Goal: Information Seeking & Learning: Learn about a topic

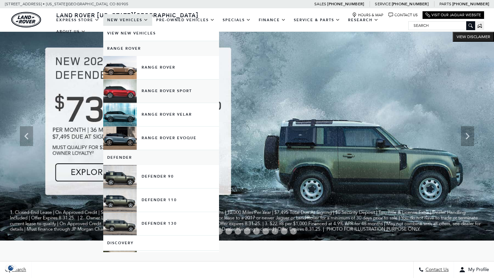
click at [121, 93] on link "Range Rover Sport" at bounding box center [161, 90] width 116 height 23
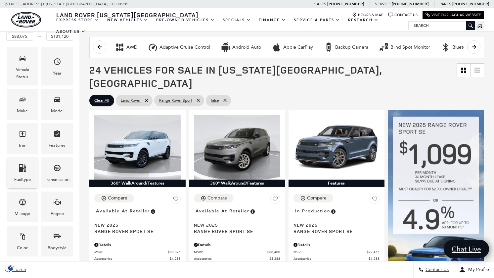
scroll to position [100, 0]
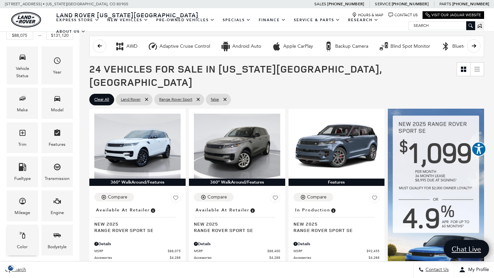
click at [23, 235] on icon "Color" at bounding box center [22, 235] width 5 height 7
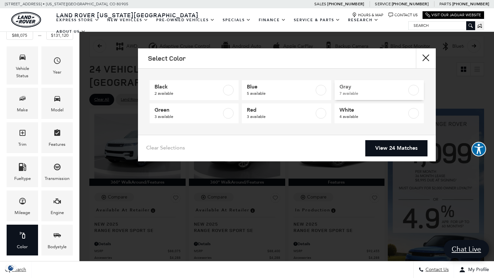
click at [349, 86] on span "Gray" at bounding box center [374, 86] width 68 height 7
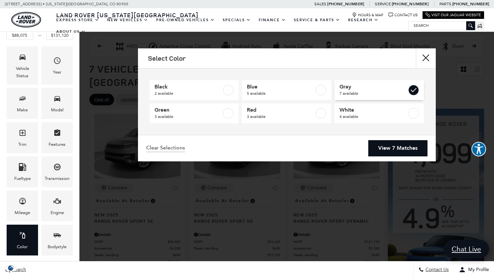
type input "$88,400"
checkbox input "true"
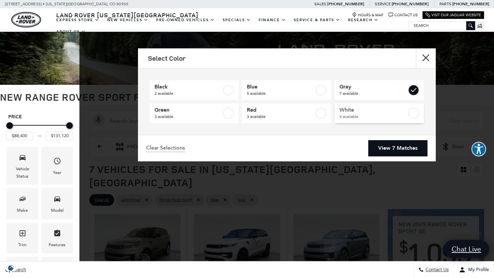
click at [345, 108] on span "White" at bounding box center [374, 110] width 68 height 7
type input "$88,075"
checkbox input "true"
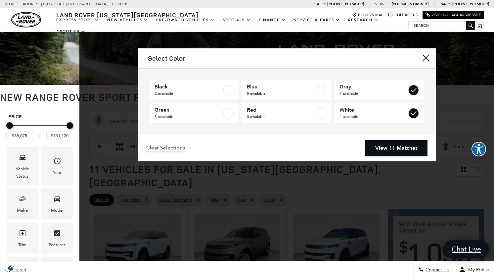
click at [396, 145] on link "View 11 Matches" at bounding box center [397, 148] width 62 height 16
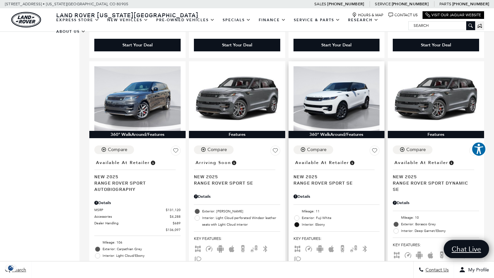
scroll to position [671, 0]
